Goal: Task Accomplishment & Management: Manage account settings

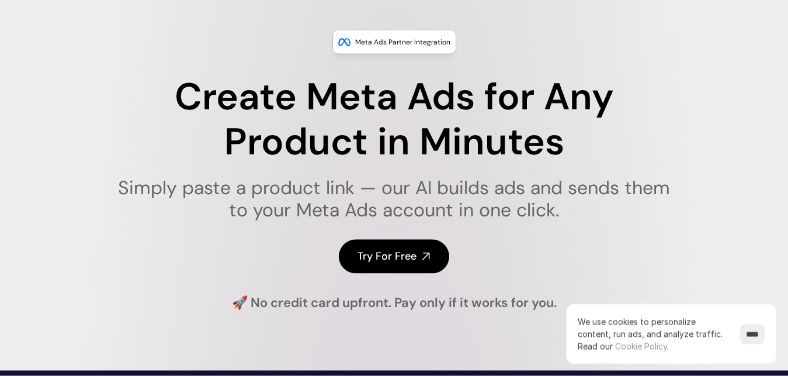
scroll to position [58, 0]
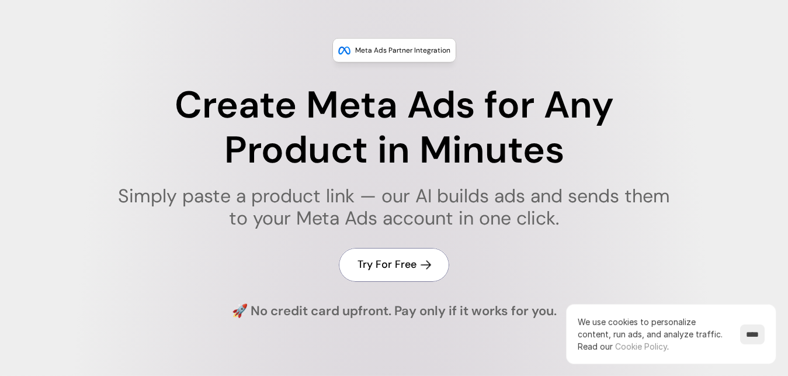
click at [408, 281] on link "Try For Free" at bounding box center [394, 264] width 110 height 33
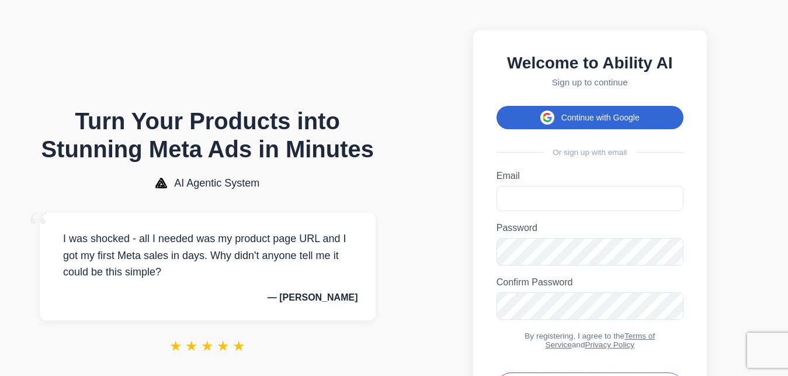
click at [575, 129] on button "Continue with Google" at bounding box center [590, 117] width 187 height 23
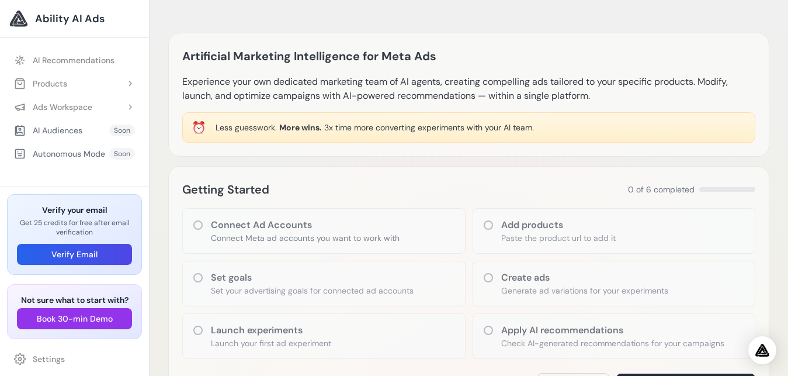
scroll to position [578, 0]
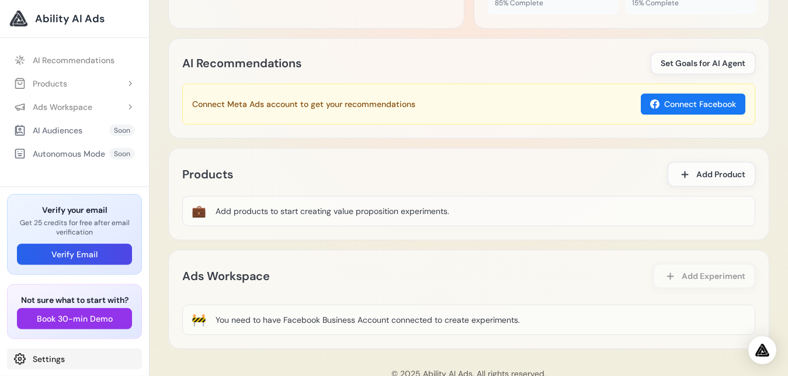
click at [46, 350] on link "Settings" at bounding box center [74, 358] width 135 height 21
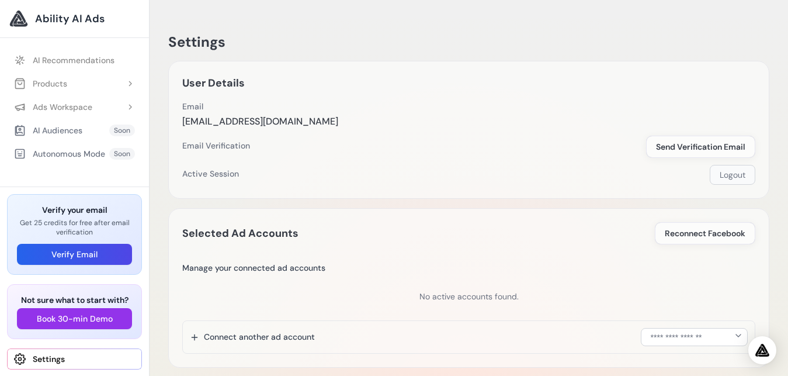
click at [729, 171] on button "Logout" at bounding box center [733, 175] width 46 height 20
